Goal: Use online tool/utility

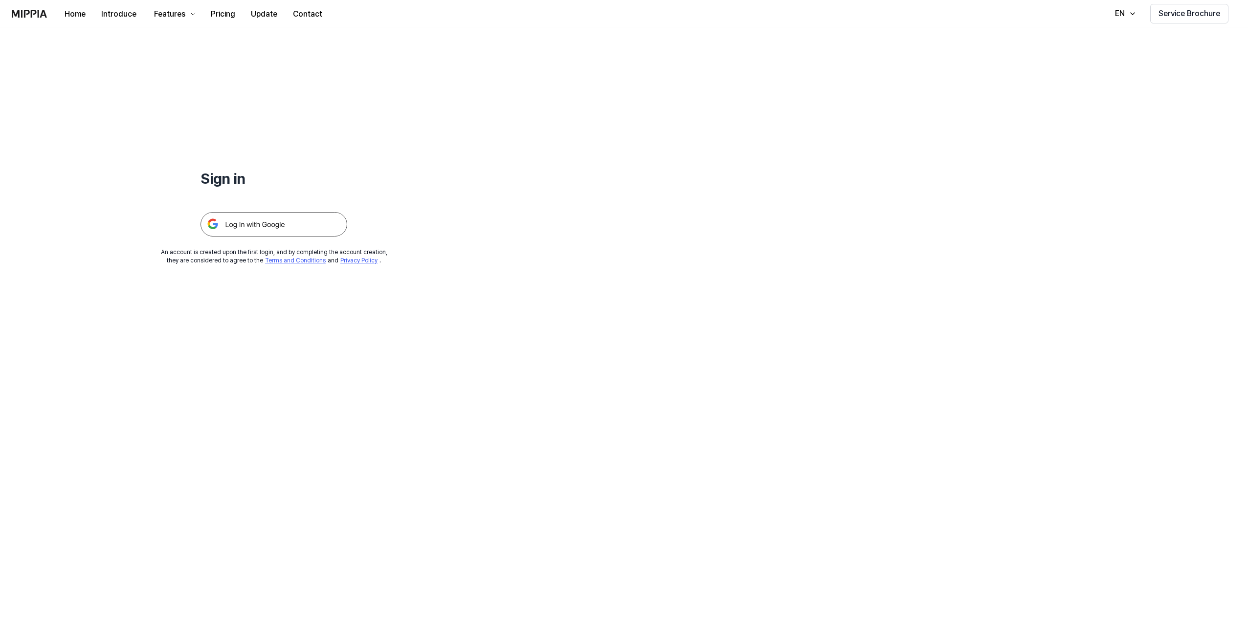
click at [245, 227] on img at bounding box center [274, 224] width 147 height 24
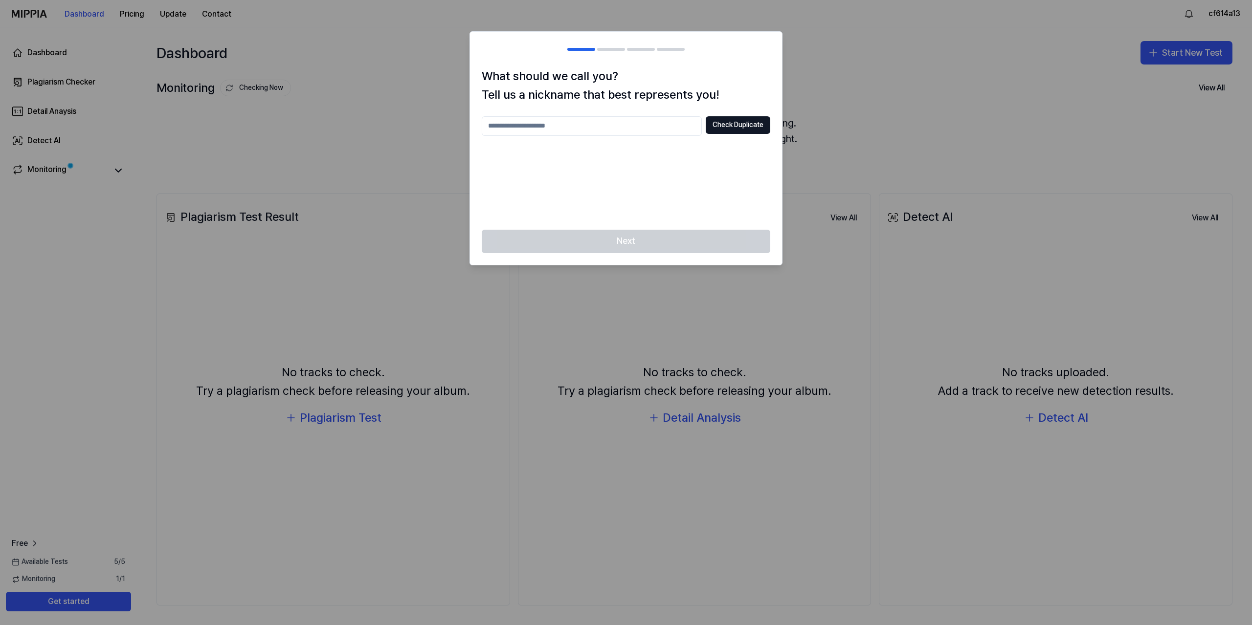
click at [627, 130] on input "text" at bounding box center [592, 126] width 220 height 20
drag, startPoint x: 627, startPoint y: 130, endPoint x: 486, endPoint y: 125, distance: 141.9
click at [486, 125] on input "***" at bounding box center [592, 126] width 220 height 20
type input "****"
click at [718, 131] on button "Check Duplicate" at bounding box center [738, 125] width 65 height 18
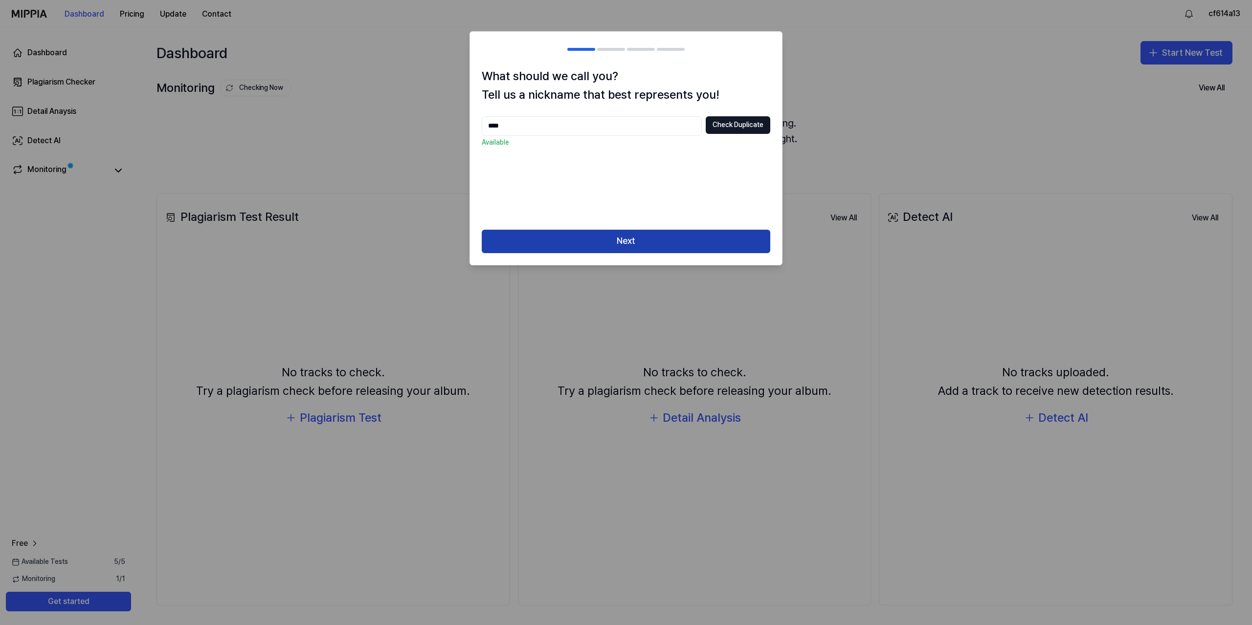
click at [651, 248] on button "Next" at bounding box center [626, 241] width 289 height 23
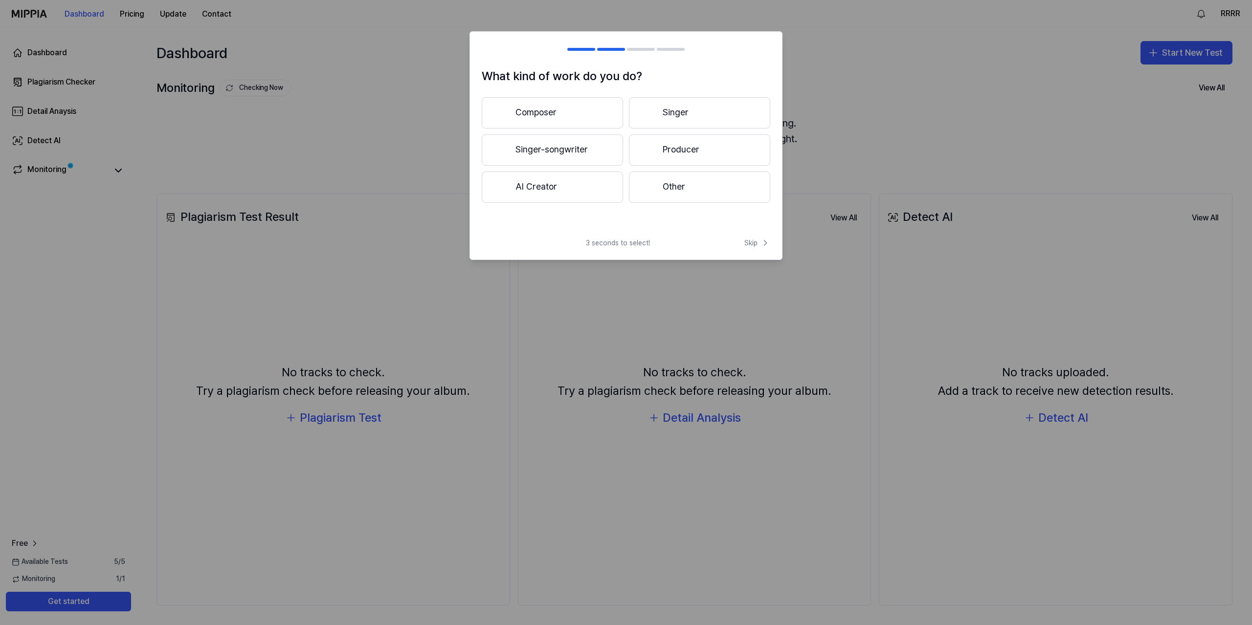
click at [530, 120] on button "Composer" at bounding box center [552, 112] width 141 height 31
click at [563, 155] on button "Less than 3 years" at bounding box center [552, 150] width 141 height 32
click at [561, 117] on button "Pop" at bounding box center [552, 112] width 140 height 31
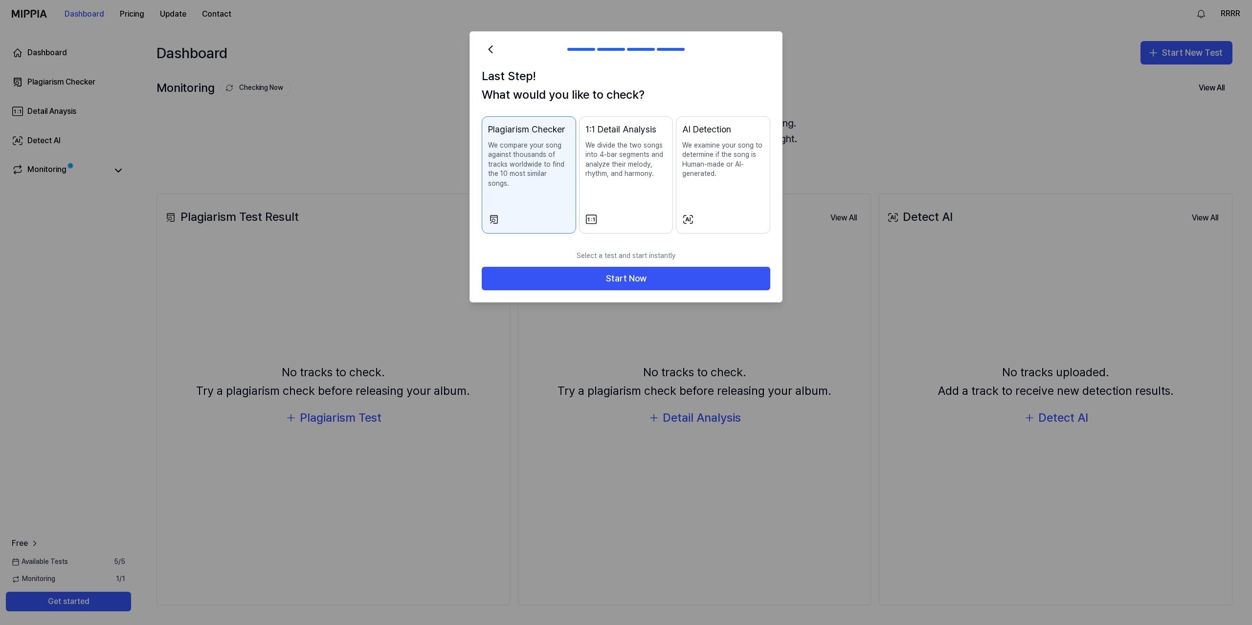
click at [723, 142] on p "We examine your song to determine if the song is Human-made or AI-generated." at bounding box center [723, 160] width 82 height 38
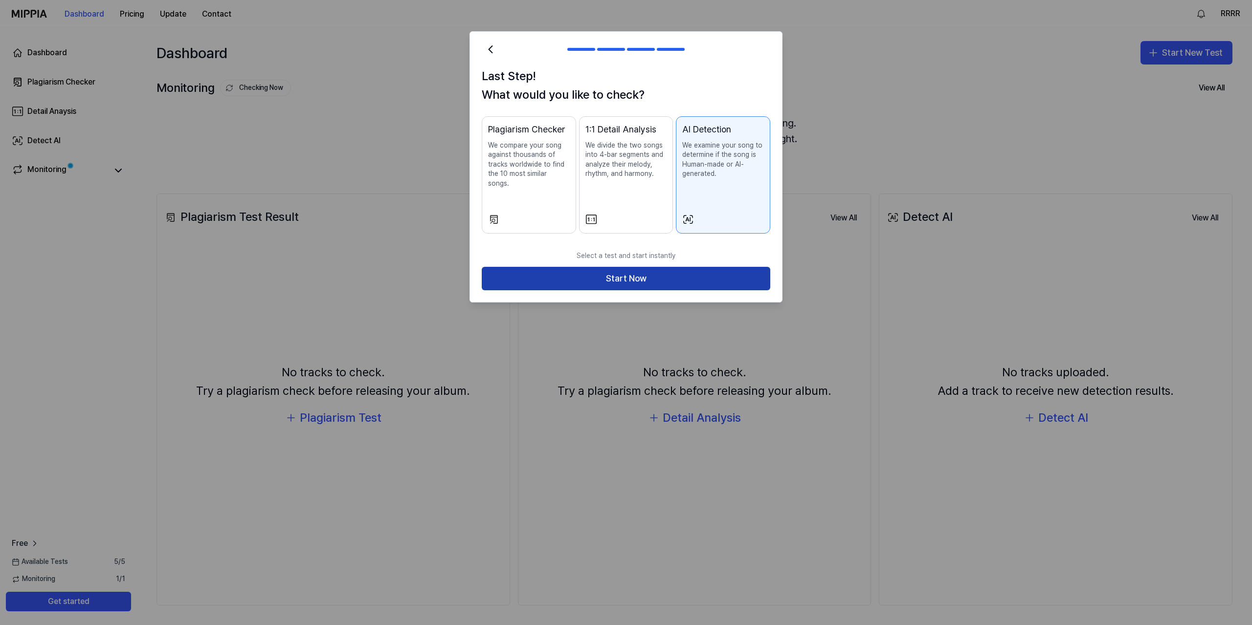
click at [636, 273] on button "Start Now" at bounding box center [626, 278] width 289 height 23
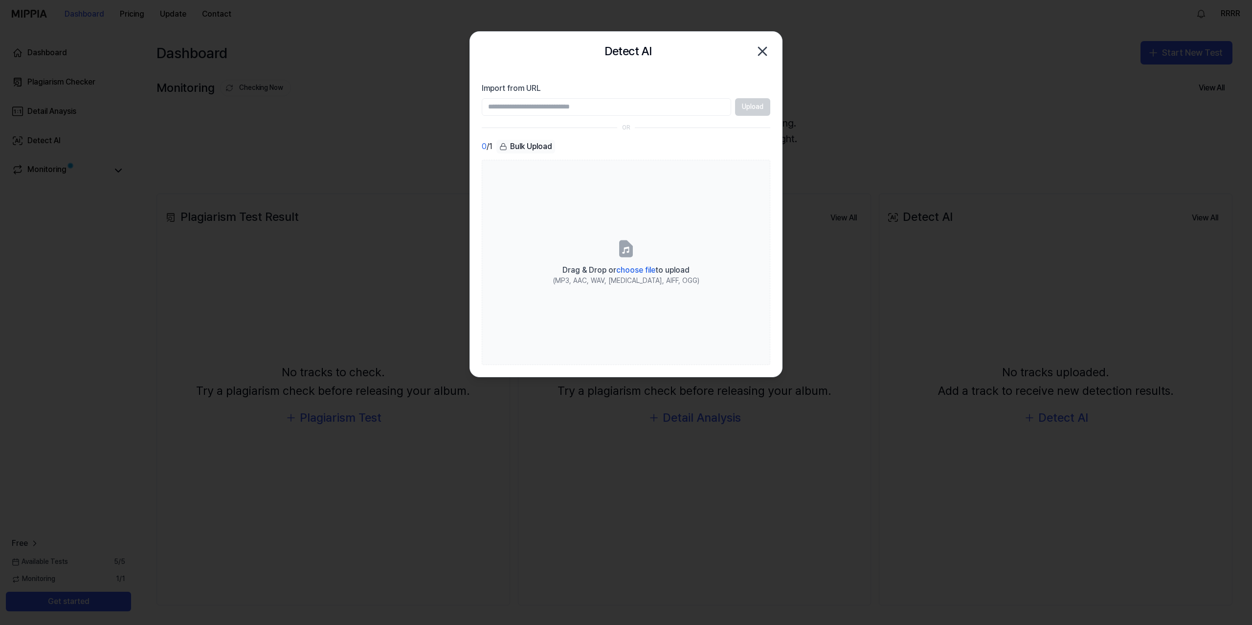
click at [543, 111] on input "Import from URL" at bounding box center [606, 107] width 249 height 18
type input "**********"
click at [746, 107] on button "Upload" at bounding box center [752, 107] width 35 height 18
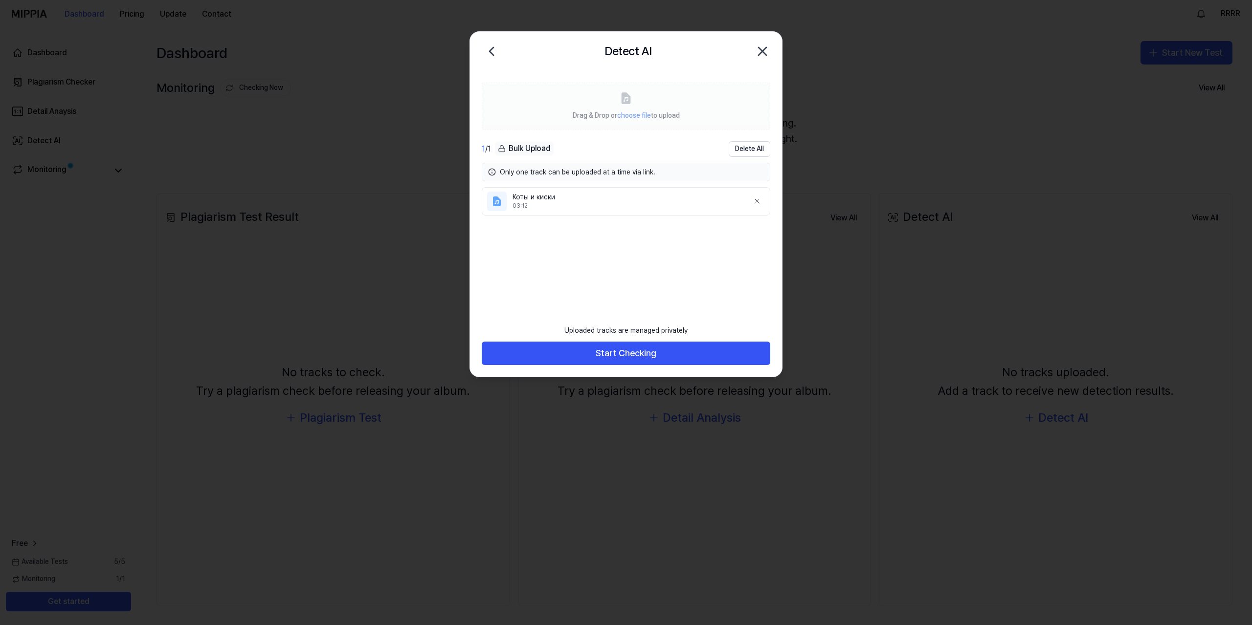
click at [674, 367] on div "Uploaded tracks are managed privately Start Checking" at bounding box center [626, 348] width 312 height 57
click at [678, 353] on button "Start Checking" at bounding box center [626, 353] width 289 height 23
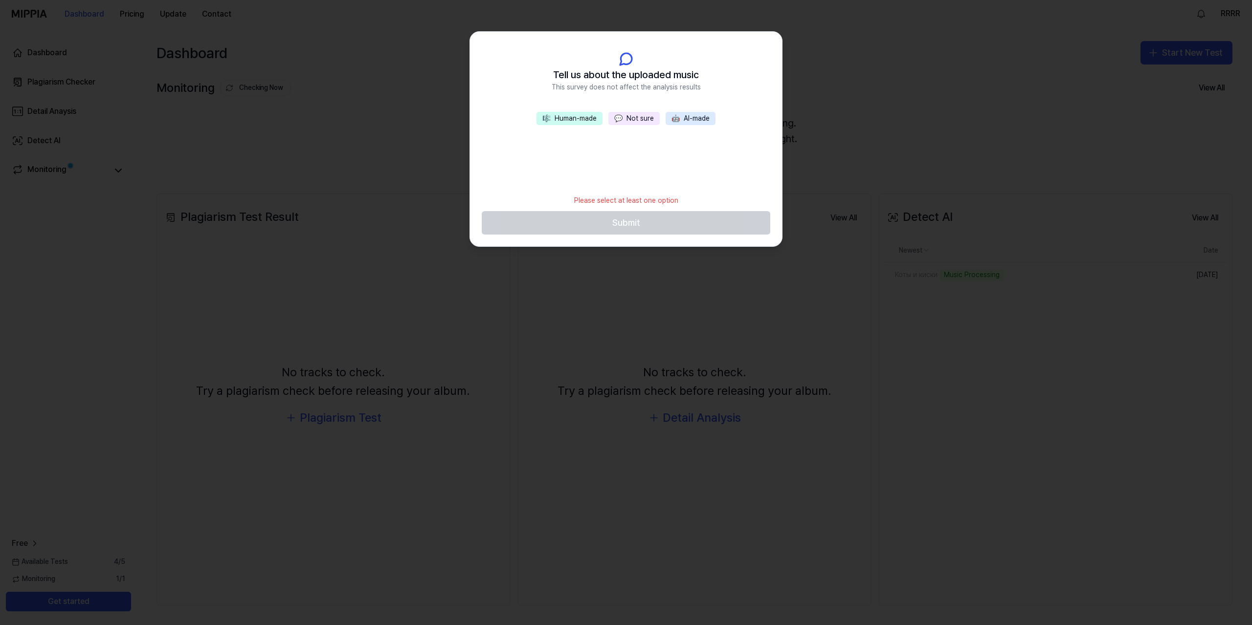
click at [632, 123] on button "💬 Not sure" at bounding box center [633, 119] width 51 height 14
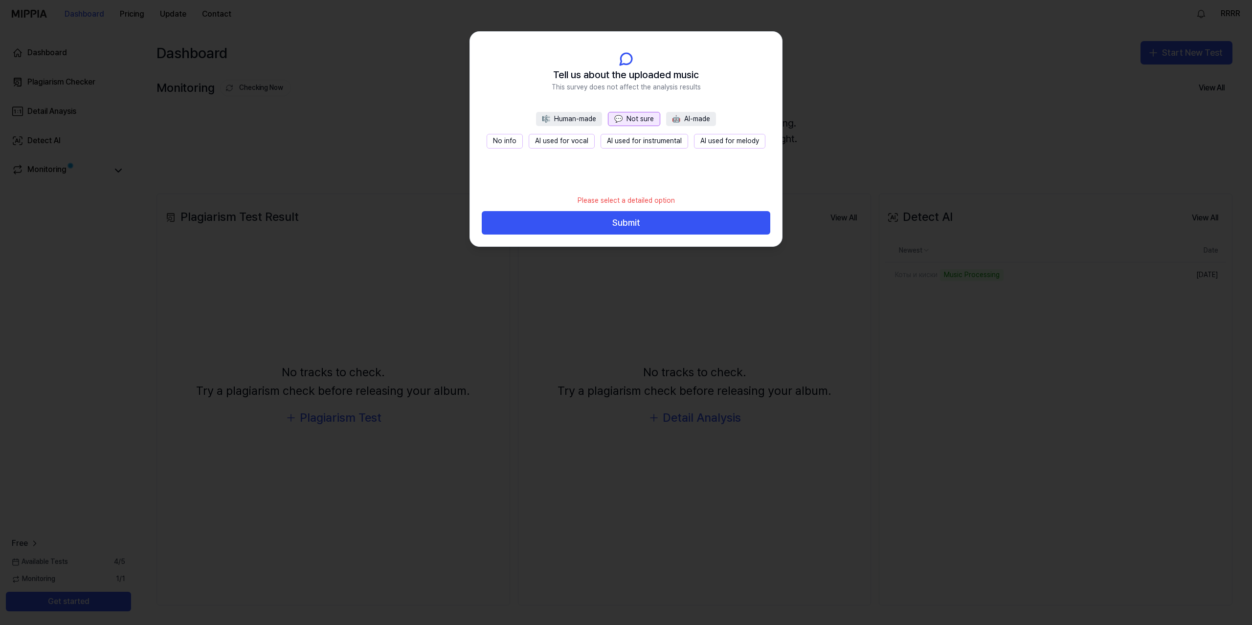
click at [577, 119] on button "🎼 Human-made" at bounding box center [569, 119] width 66 height 15
click at [545, 143] on button "All human-made" at bounding box center [543, 141] width 63 height 15
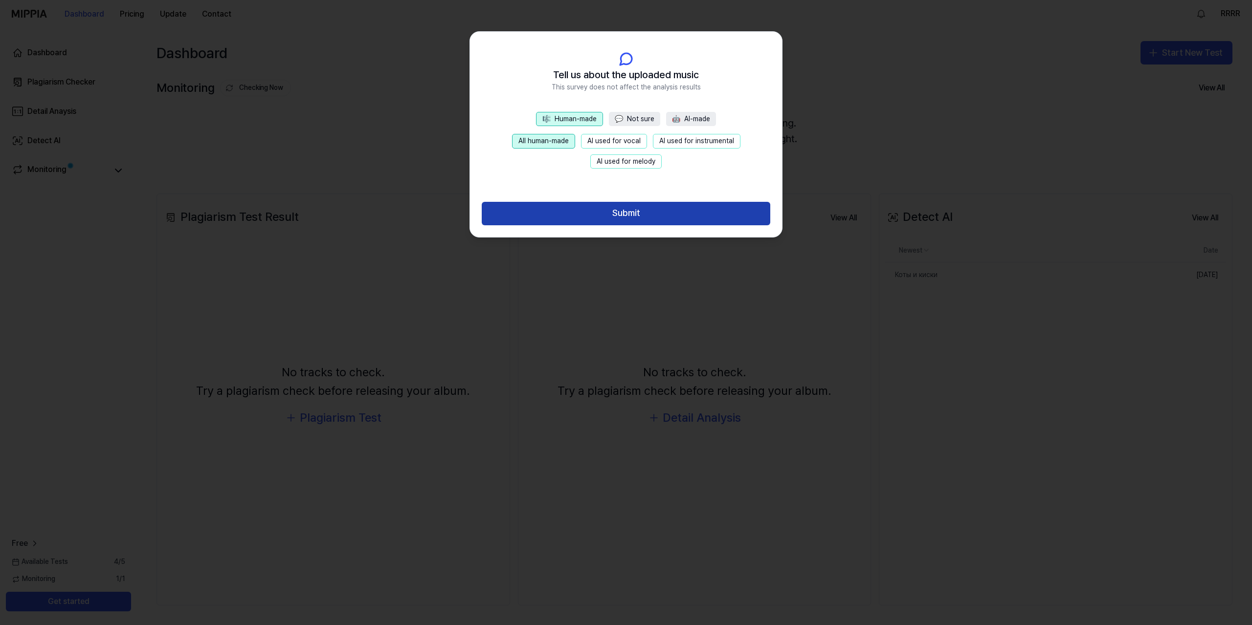
click at [616, 217] on button "Submit" at bounding box center [626, 213] width 289 height 23
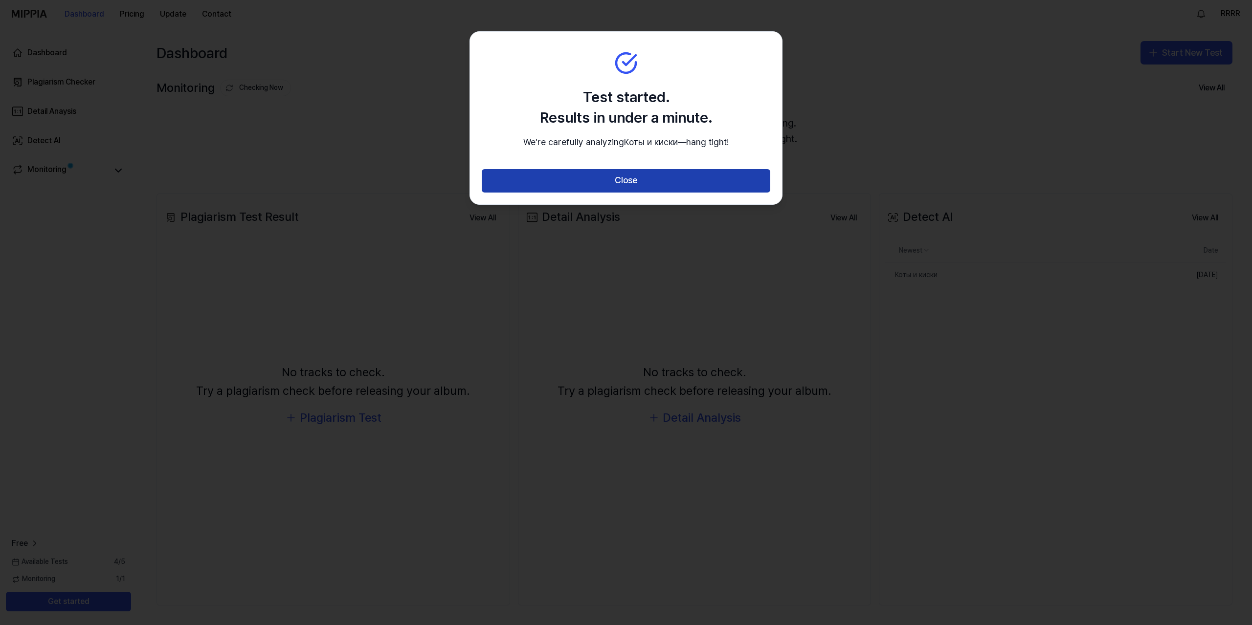
click at [623, 193] on button "Close" at bounding box center [626, 180] width 289 height 23
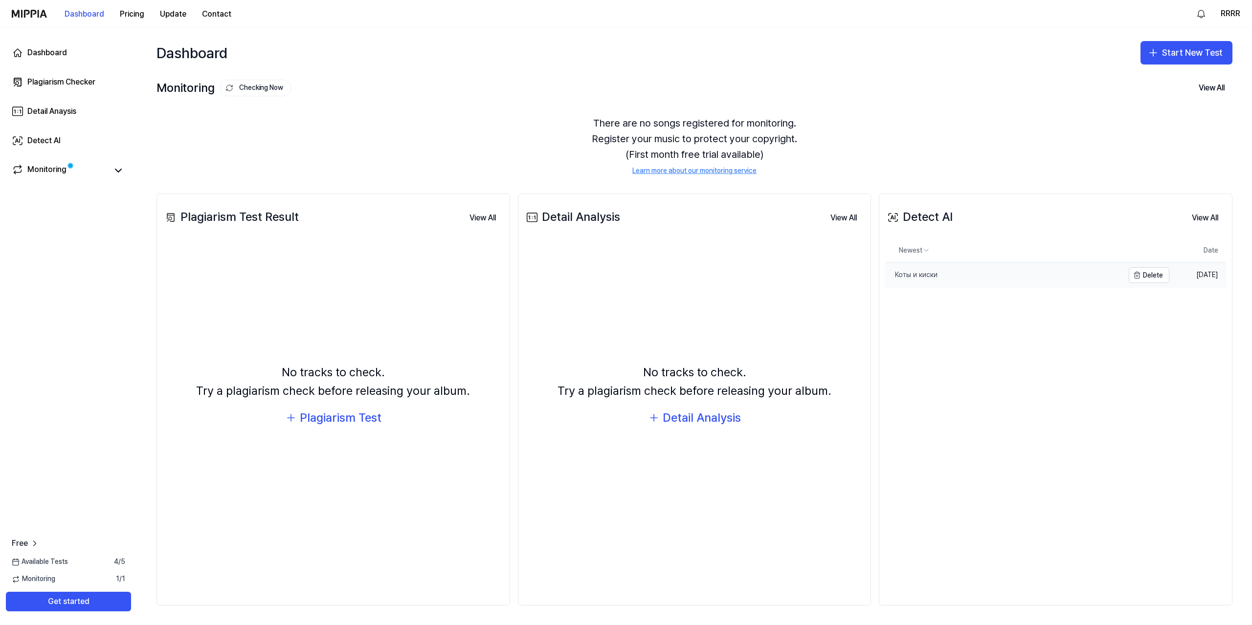
click at [912, 277] on div "Коты и киски" at bounding box center [911, 275] width 52 height 10
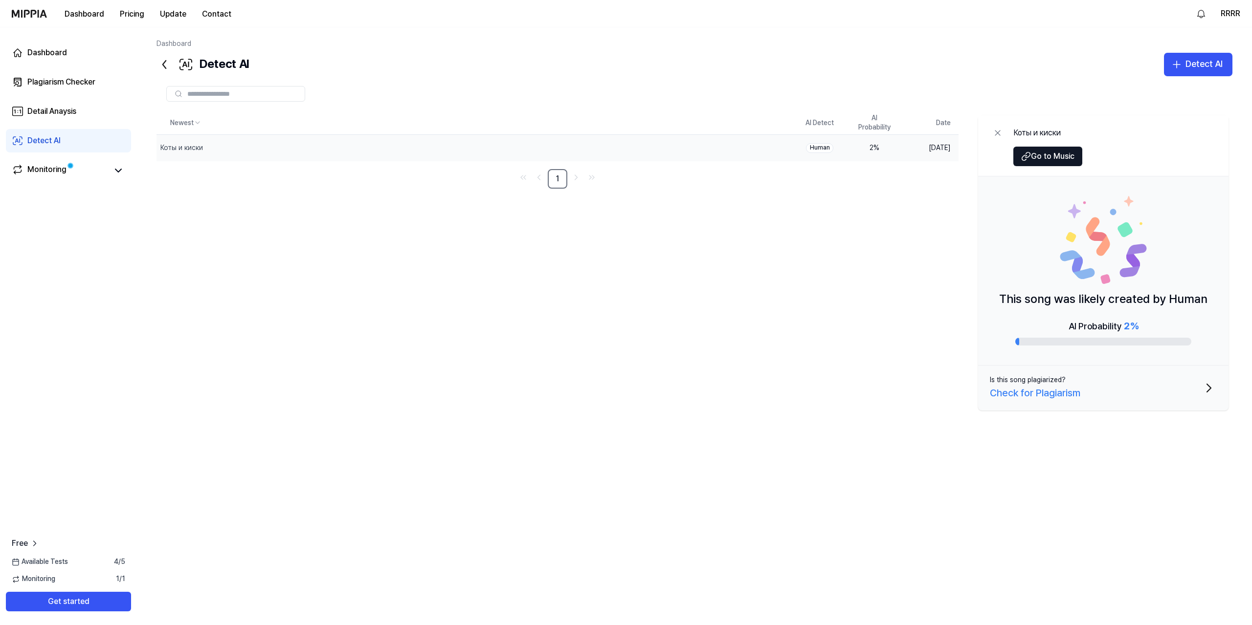
click at [165, 59] on icon at bounding box center [164, 65] width 16 height 16
